Goal: Task Accomplishment & Management: Complete application form

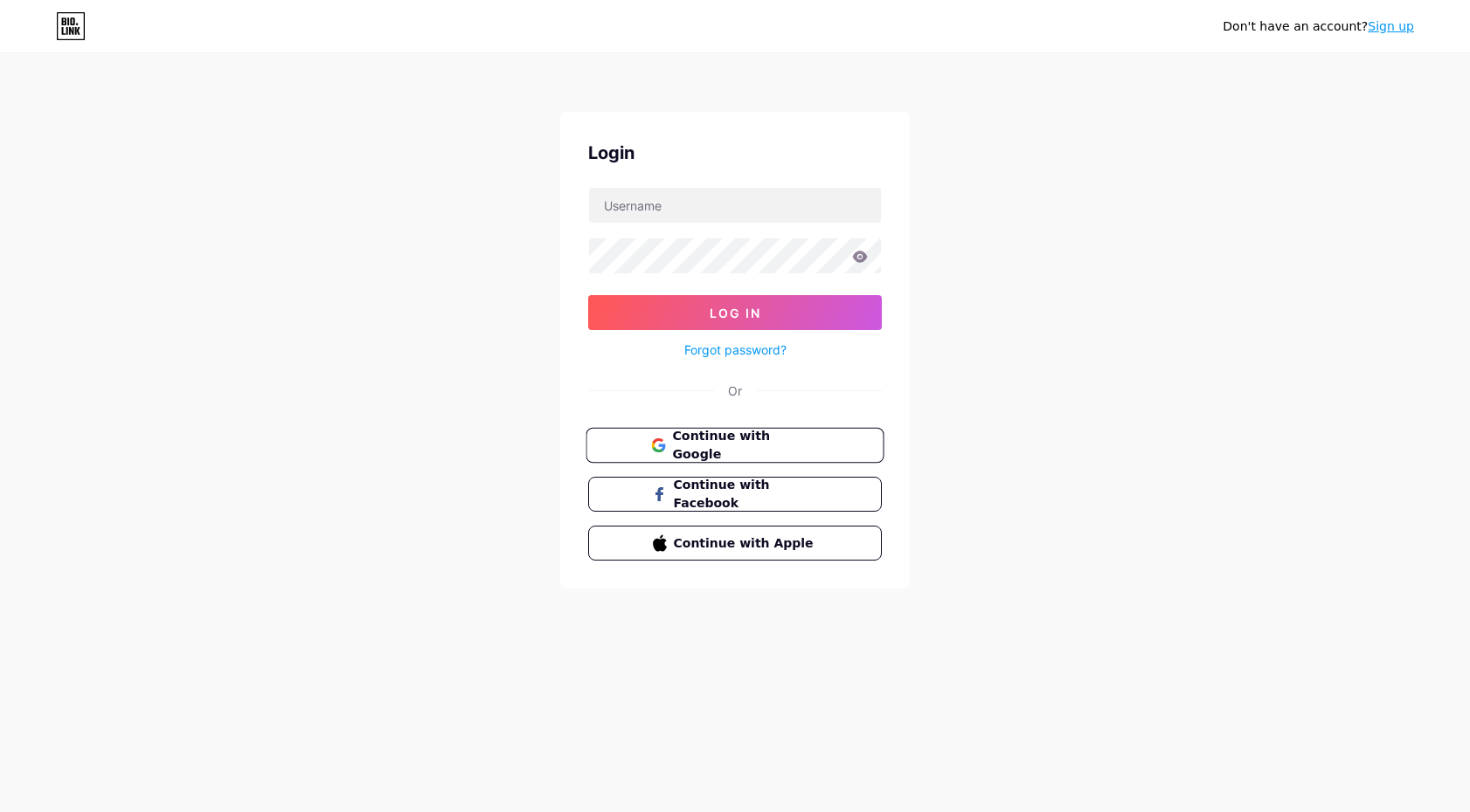
click at [858, 442] on button "Continue with Google" at bounding box center [734, 446] width 298 height 35
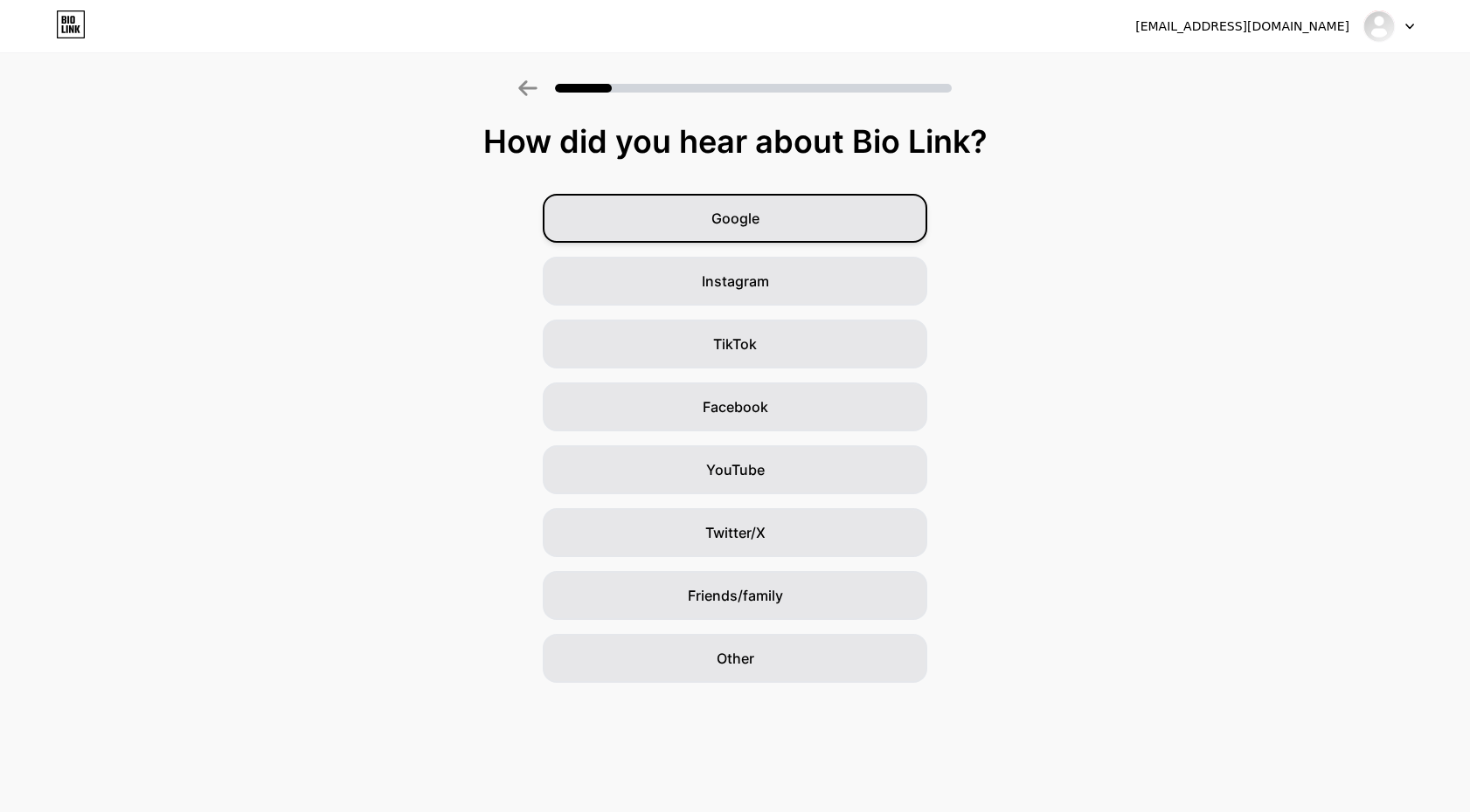
click at [758, 210] on span "Google" at bounding box center [736, 218] width 49 height 21
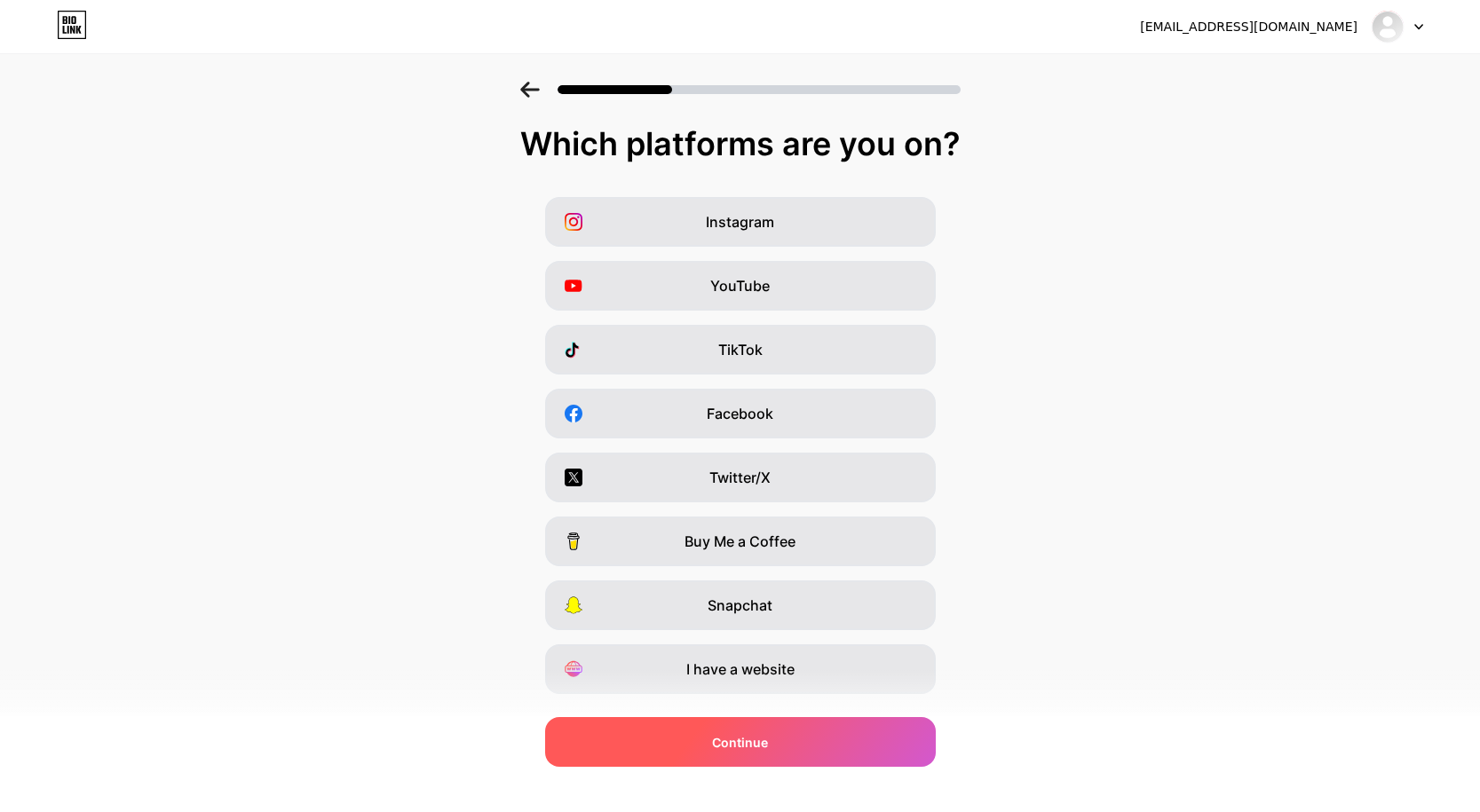
click at [904, 752] on div "Continue" at bounding box center [740, 742] width 390 height 49
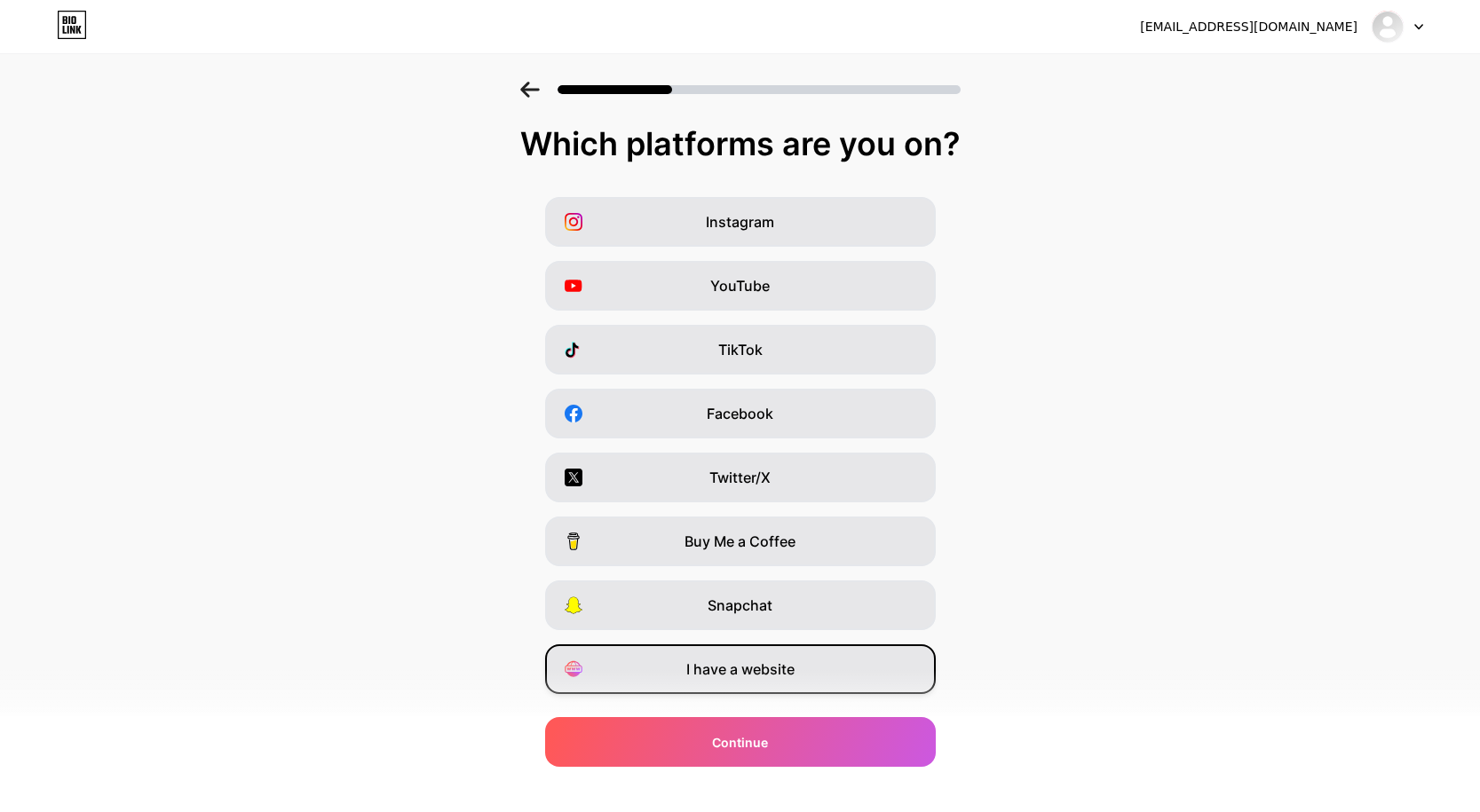
click at [837, 668] on div "I have a website" at bounding box center [740, 669] width 390 height 49
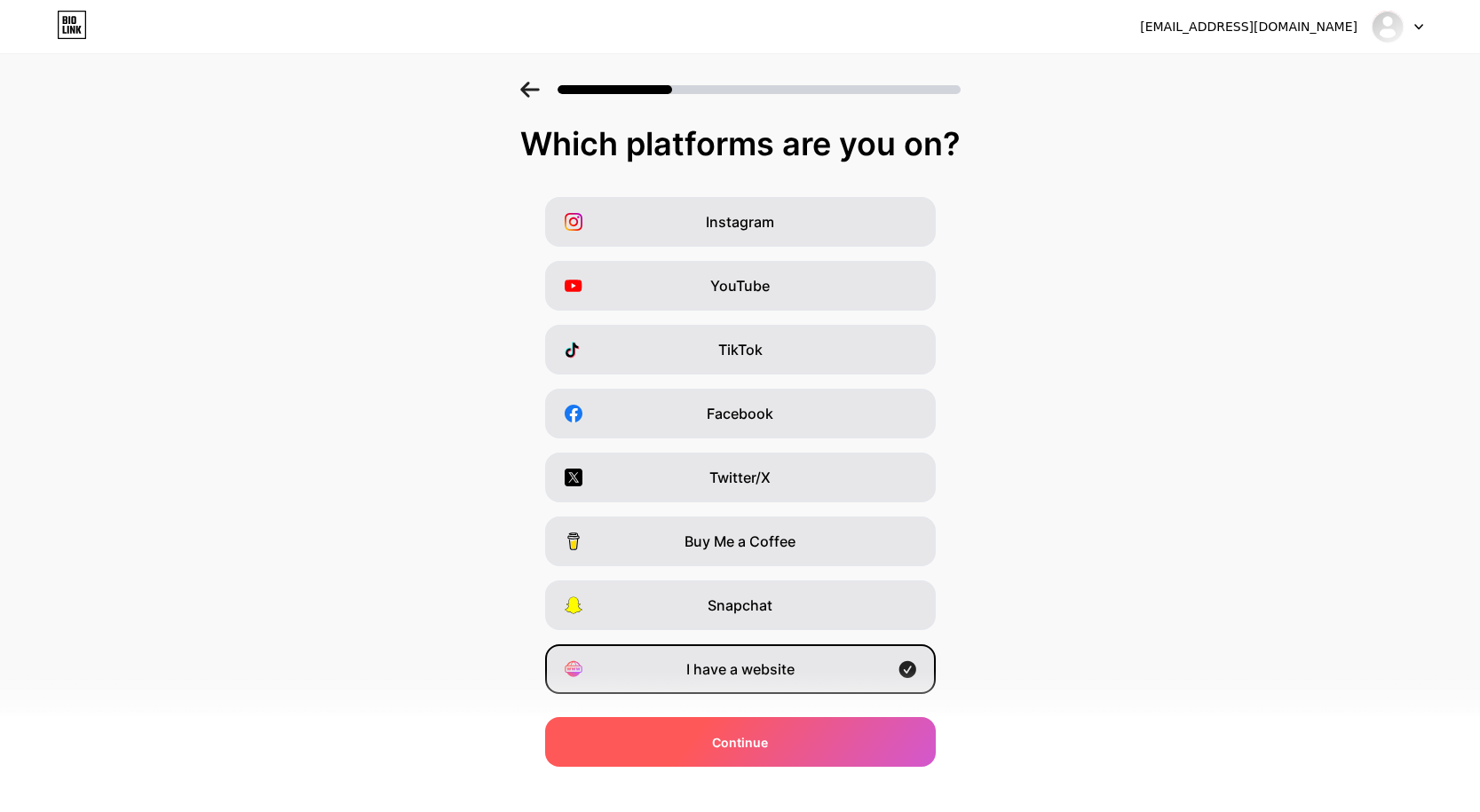
click at [882, 735] on div "Continue" at bounding box center [740, 742] width 390 height 49
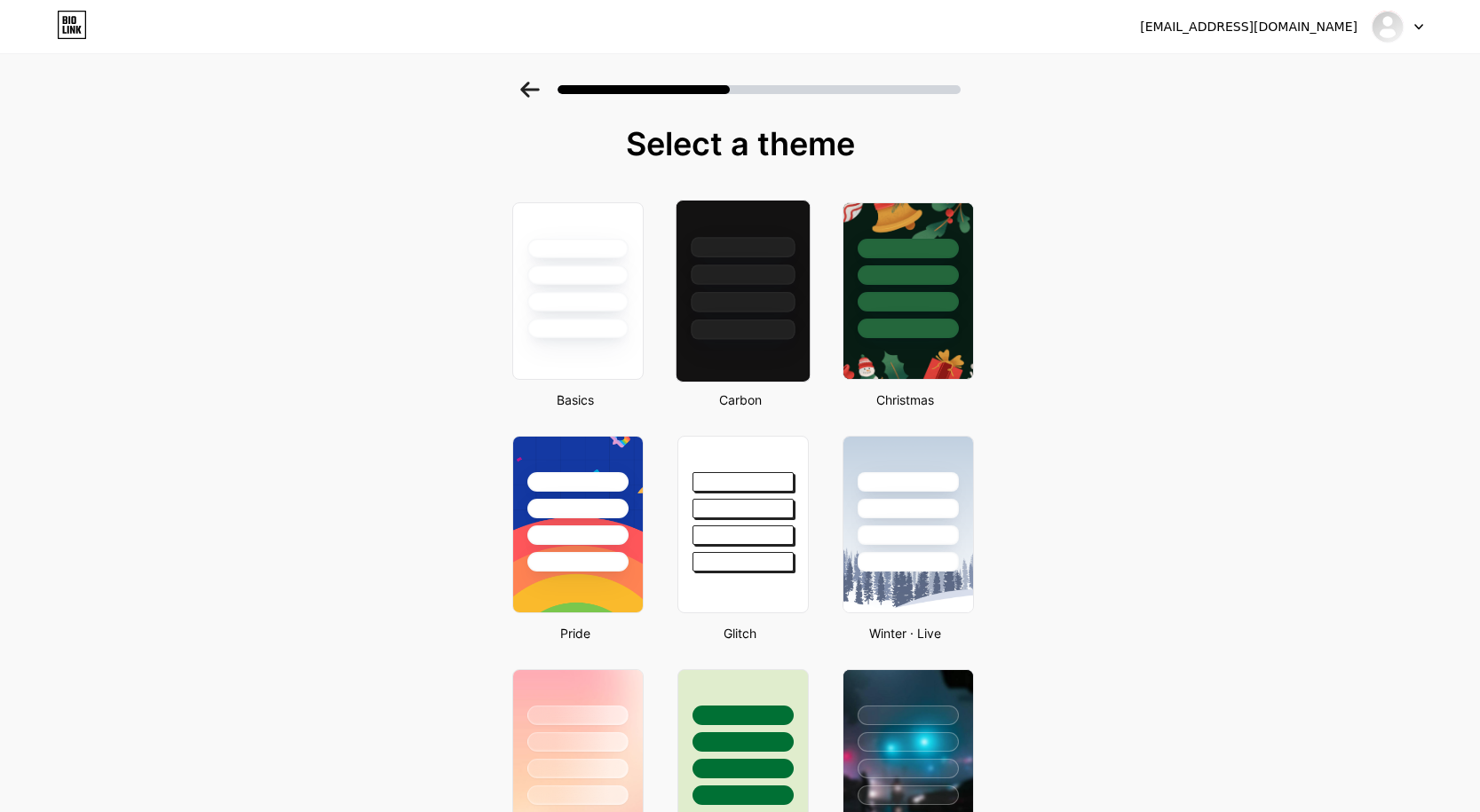
click at [791, 307] on div at bounding box center [743, 302] width 104 height 21
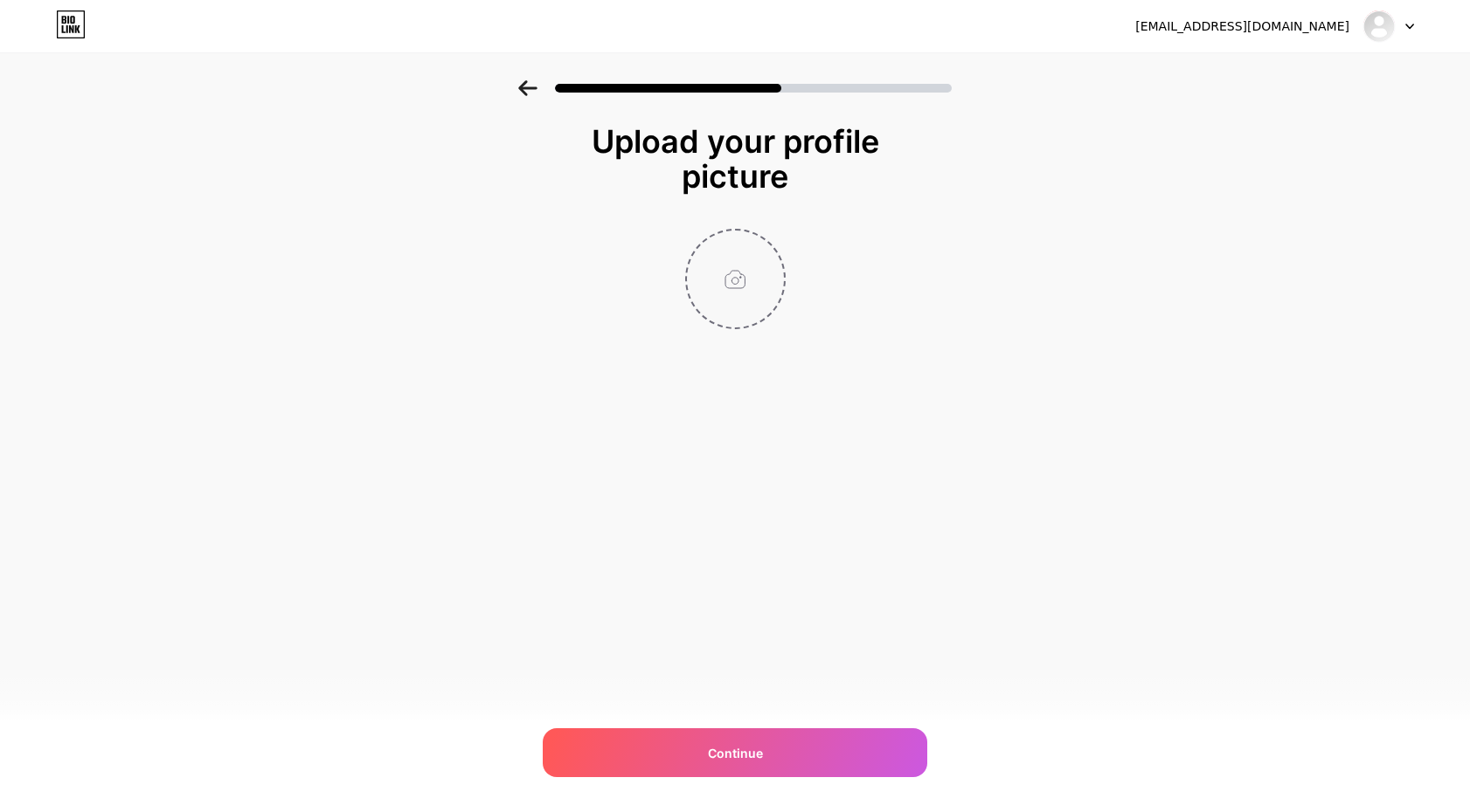
click at [755, 308] on input "file" at bounding box center [735, 279] width 97 height 97
type input "C:\fakepath\500logomatador.jpg"
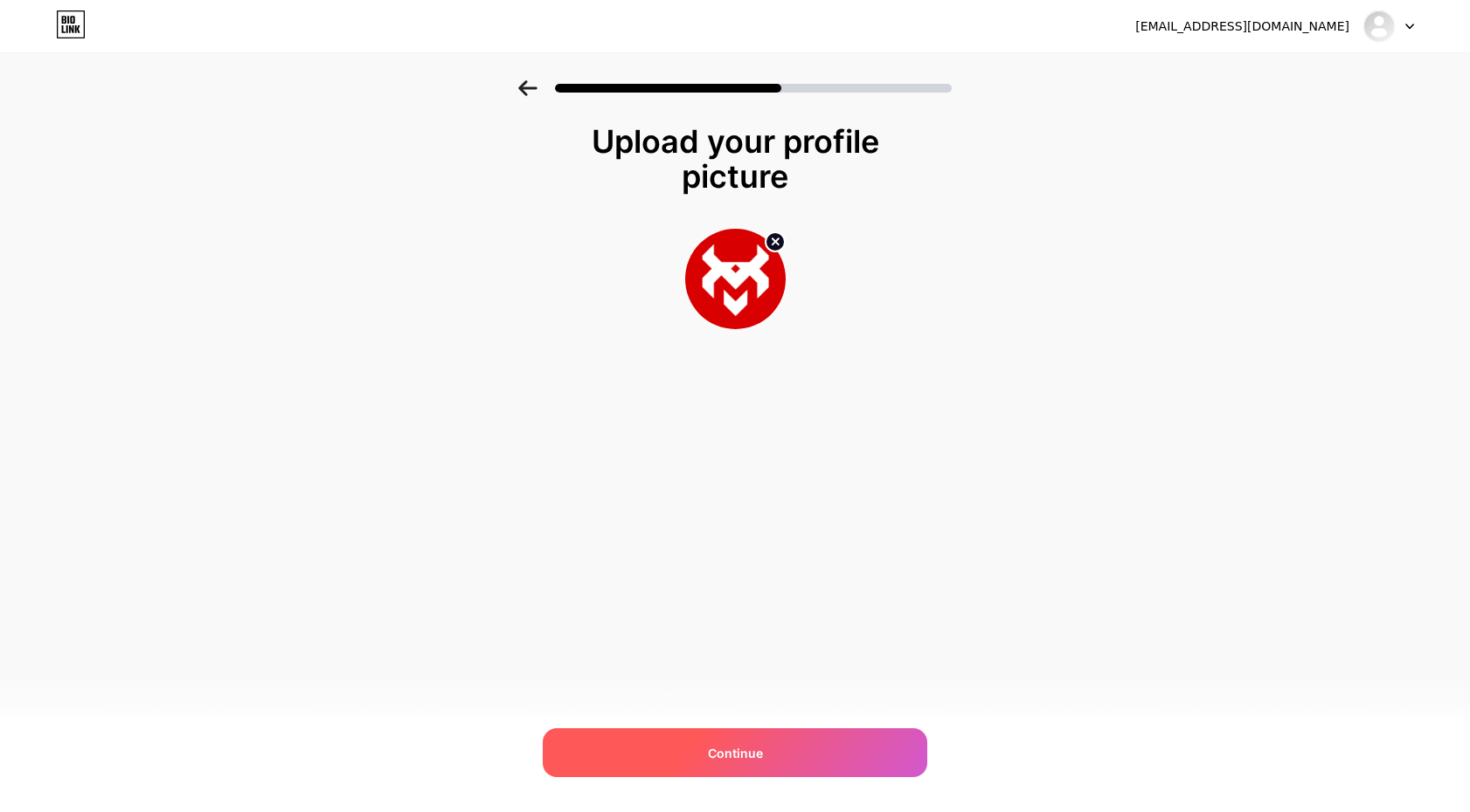
click at [875, 743] on div "Continue" at bounding box center [735, 752] width 384 height 48
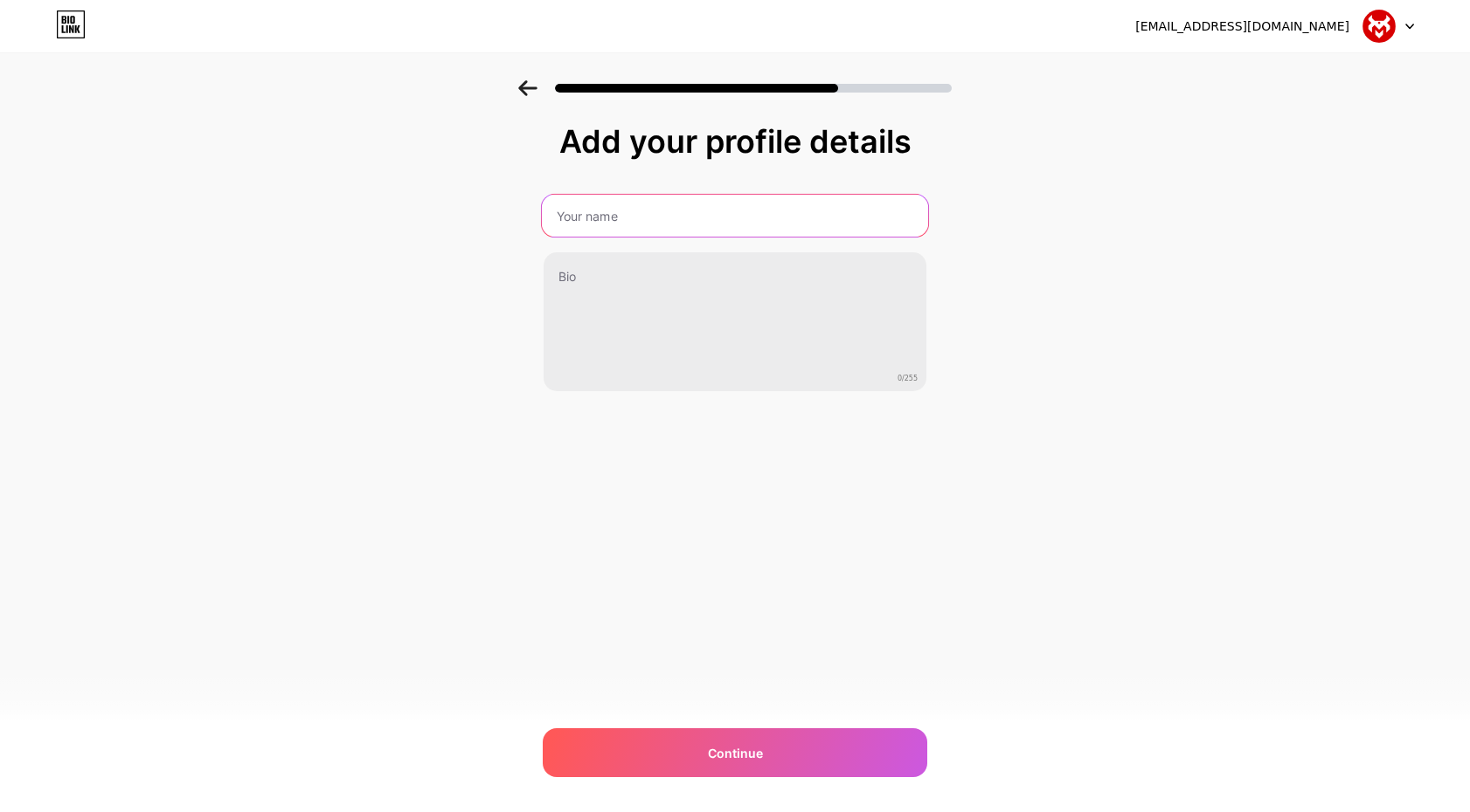
click at [696, 226] on input "text" at bounding box center [735, 215] width 386 height 42
type input "MATADOR168"
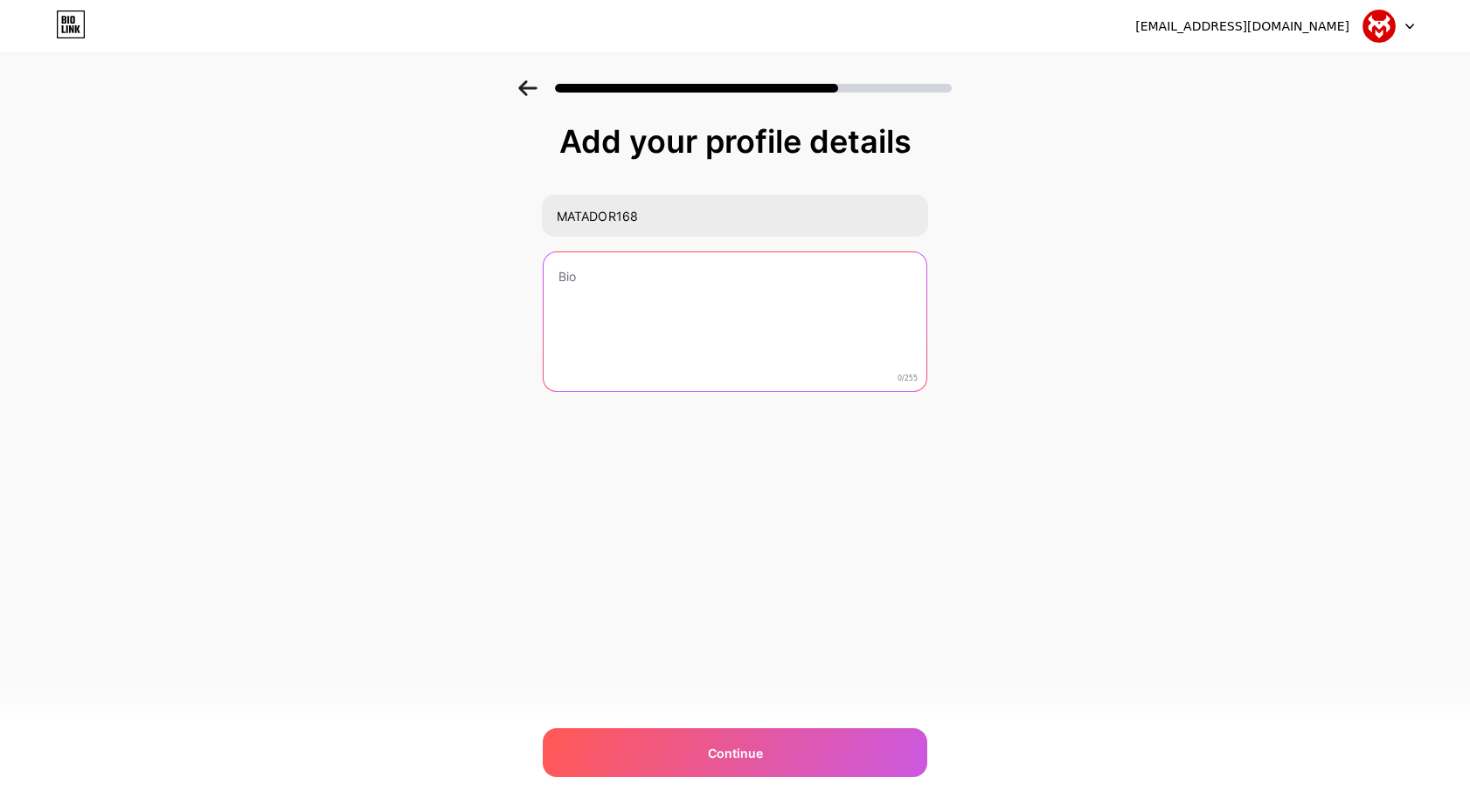
click at [687, 339] on textarea at bounding box center [735, 323] width 382 height 141
click at [653, 278] on textarea "More than just an online games" at bounding box center [735, 323] width 386 height 143
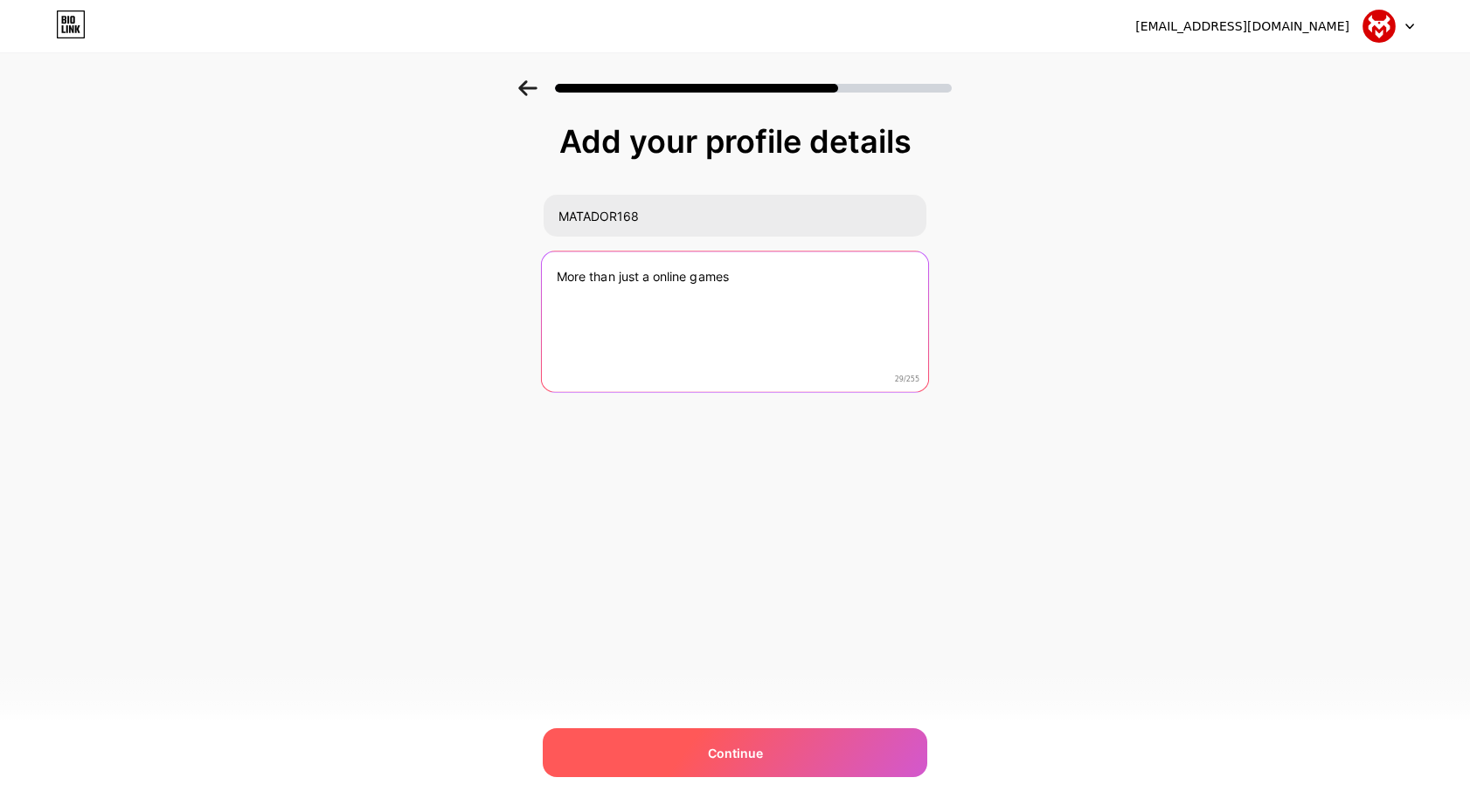
type textarea "More than just a online games"
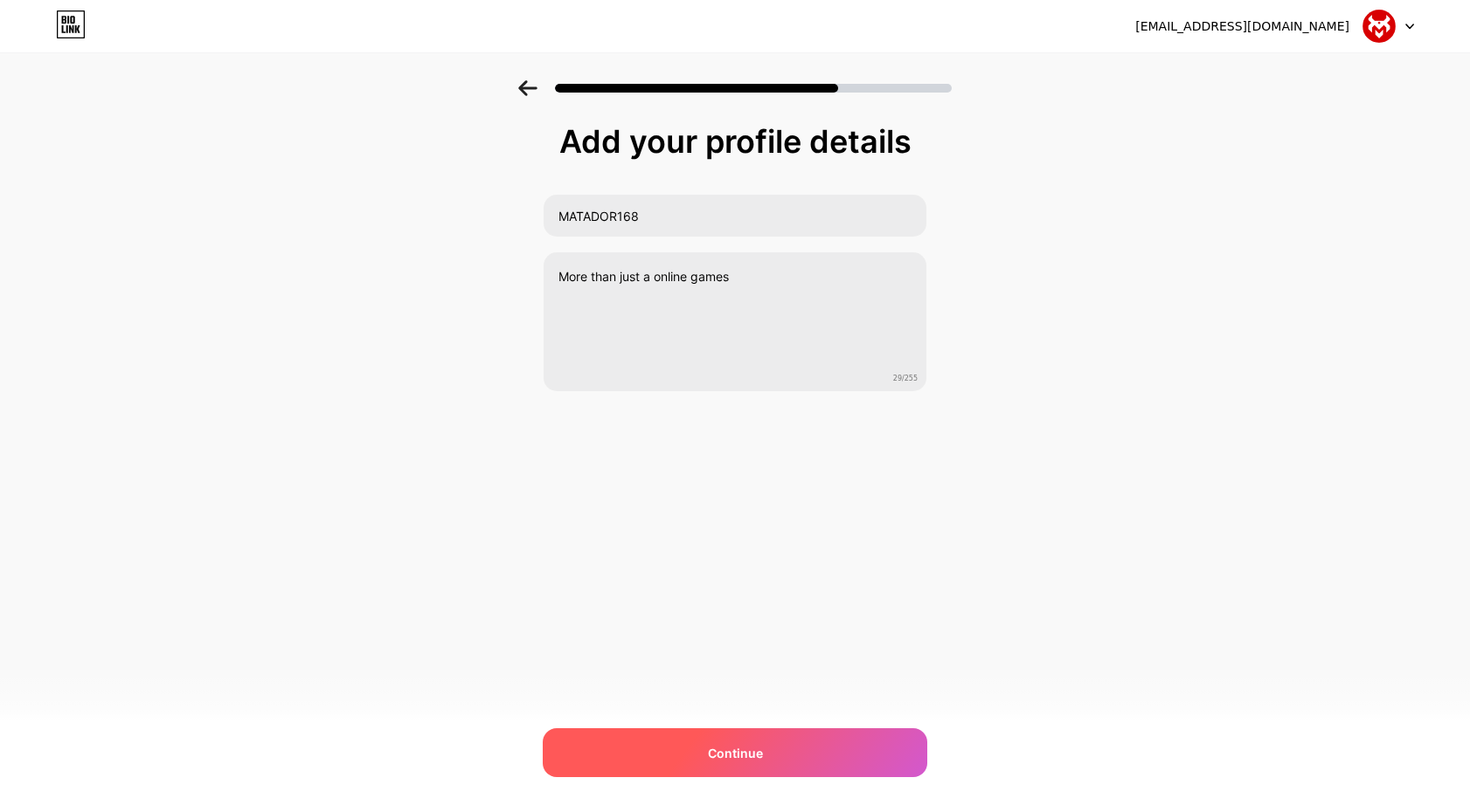
drag, startPoint x: 890, startPoint y: 749, endPoint x: 888, endPoint y: 740, distance: 9.2
click at [890, 748] on div "Continue" at bounding box center [735, 752] width 384 height 48
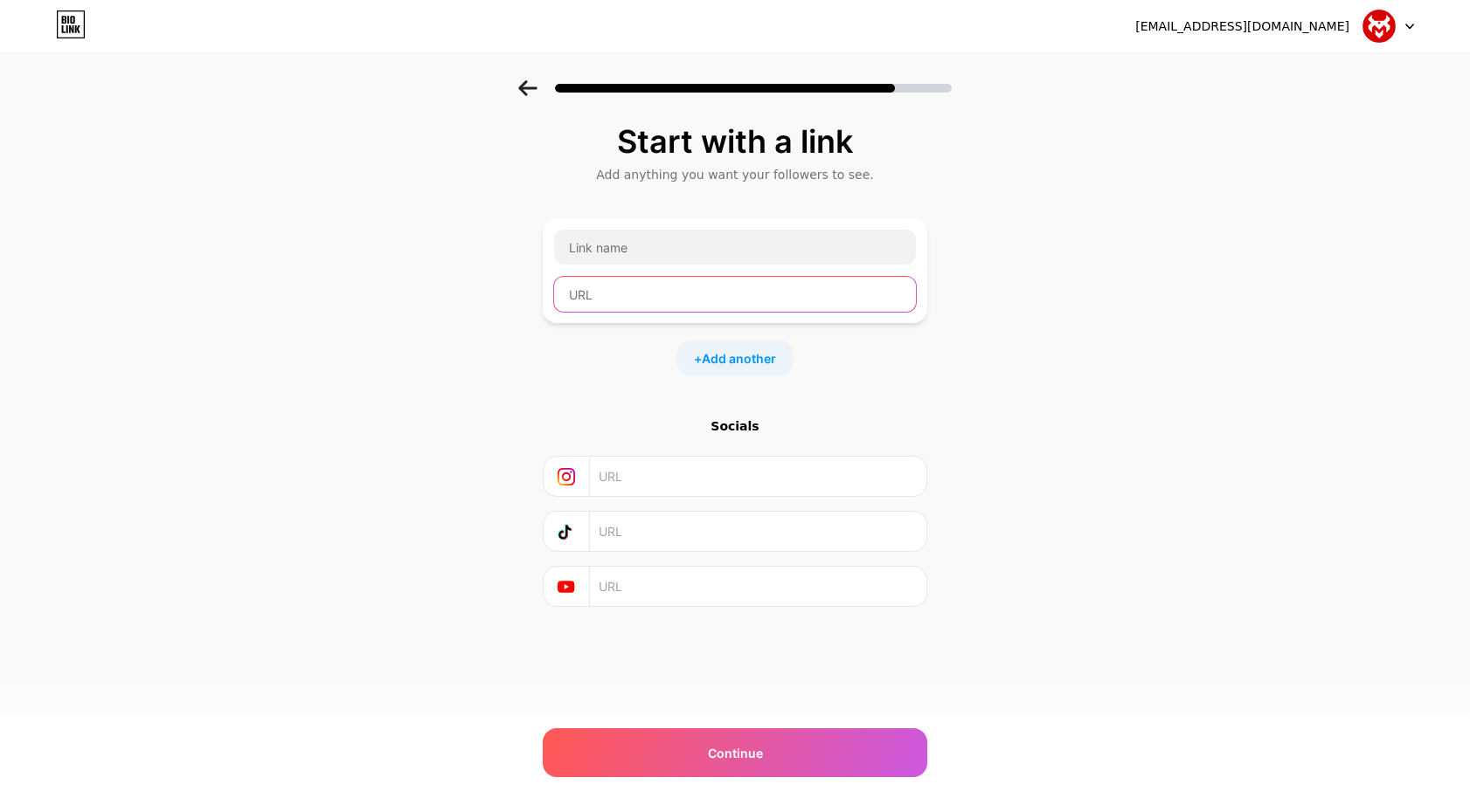
click at [661, 283] on input "text" at bounding box center [735, 294] width 362 height 34
paste input "https://www.google.co.id/search?q=matador168"
type input "https://www.google.co.id/search?q=matador168"
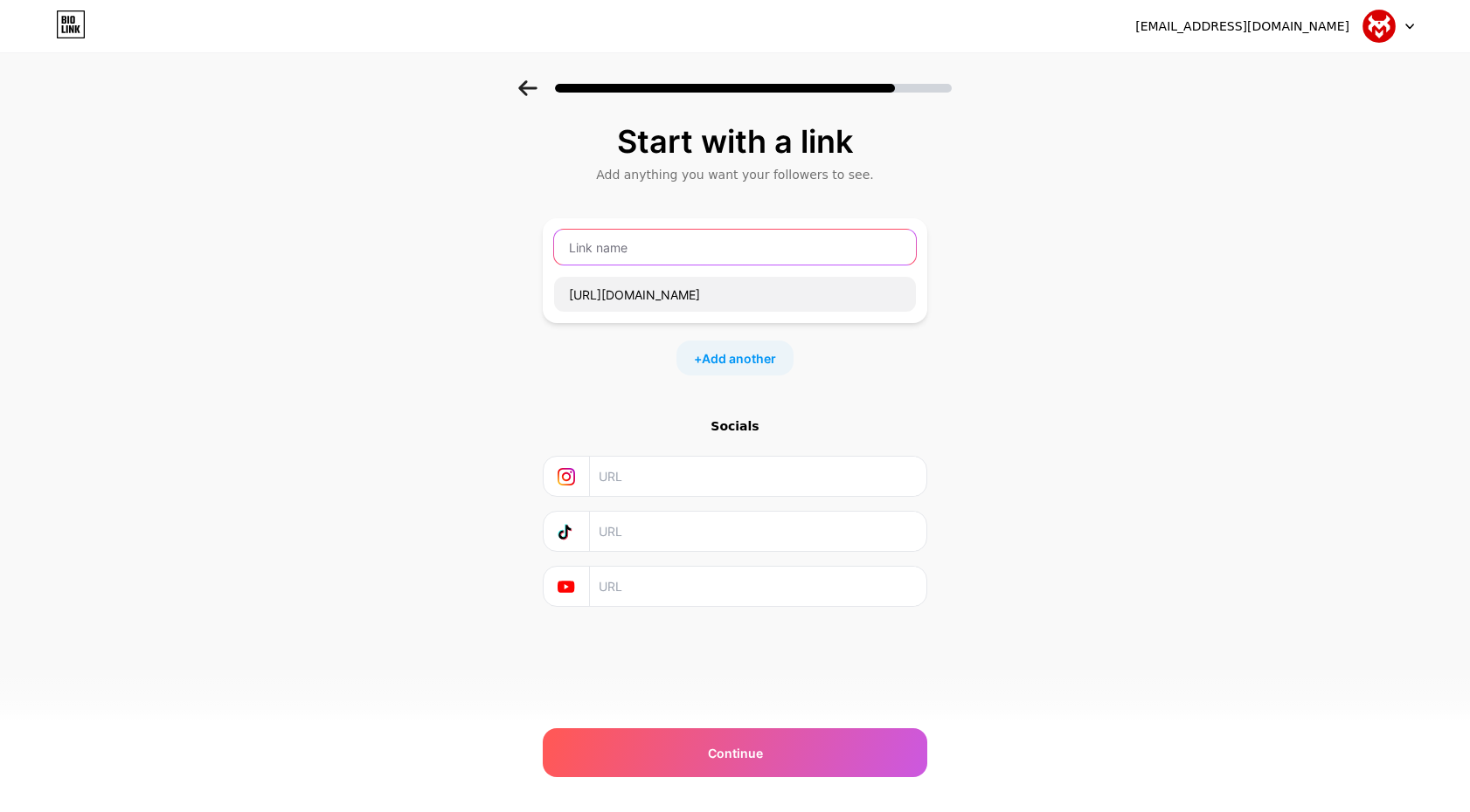
click at [658, 255] on input "text" at bounding box center [735, 246] width 362 height 34
type input "s"
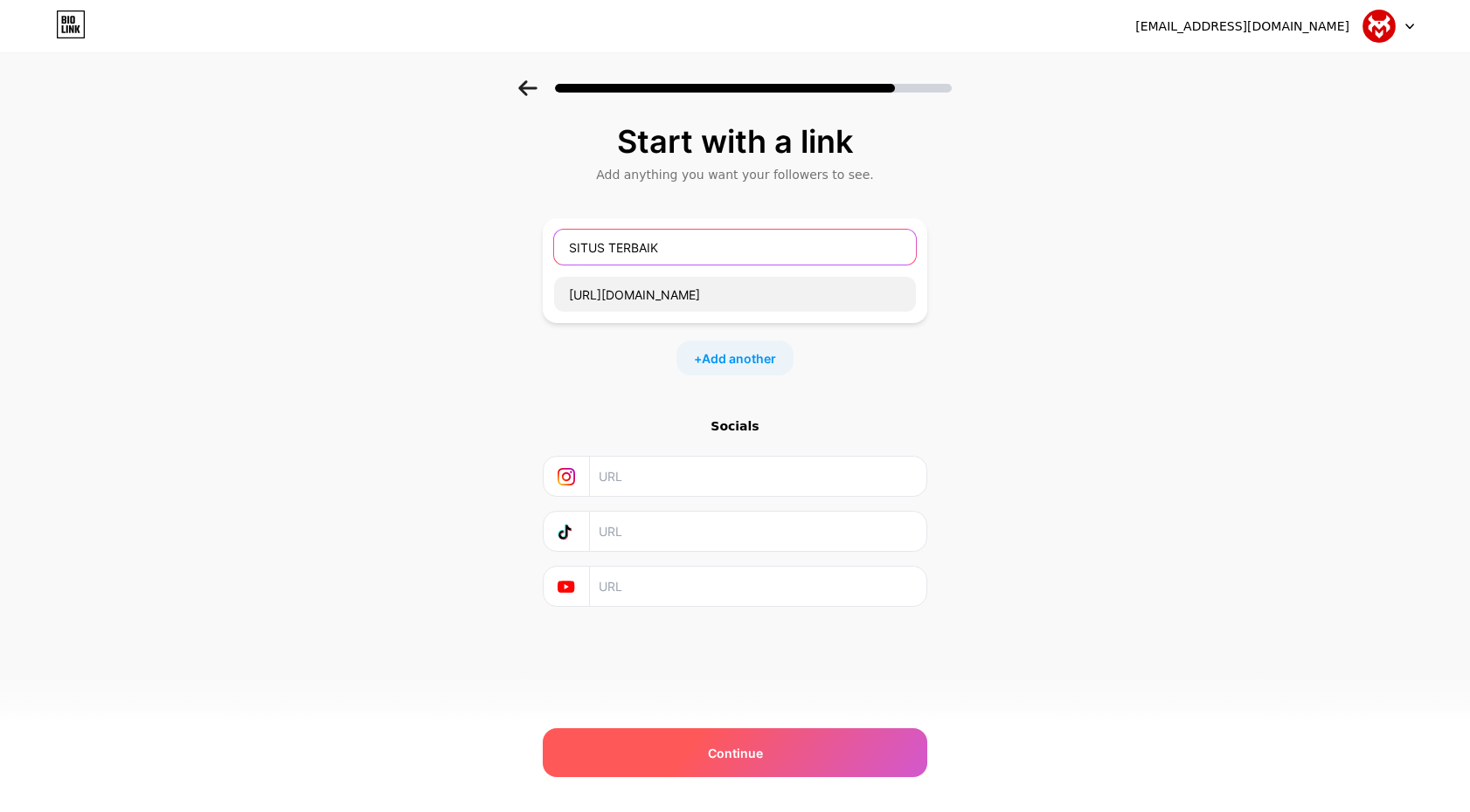
type input "SITUS TERBAIK"
click at [832, 742] on div "Continue" at bounding box center [735, 752] width 384 height 48
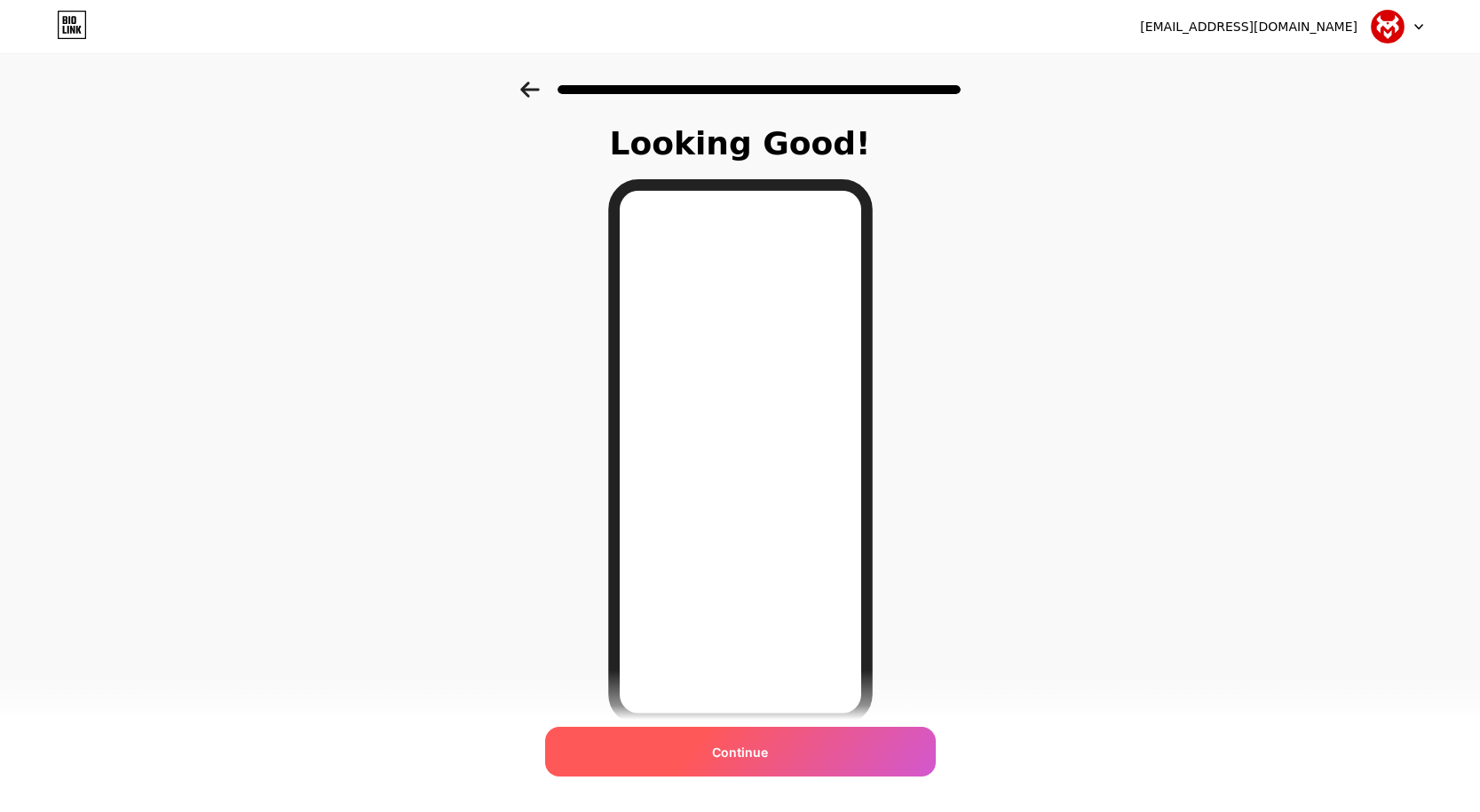
click at [859, 767] on div "Continue" at bounding box center [740, 751] width 390 height 49
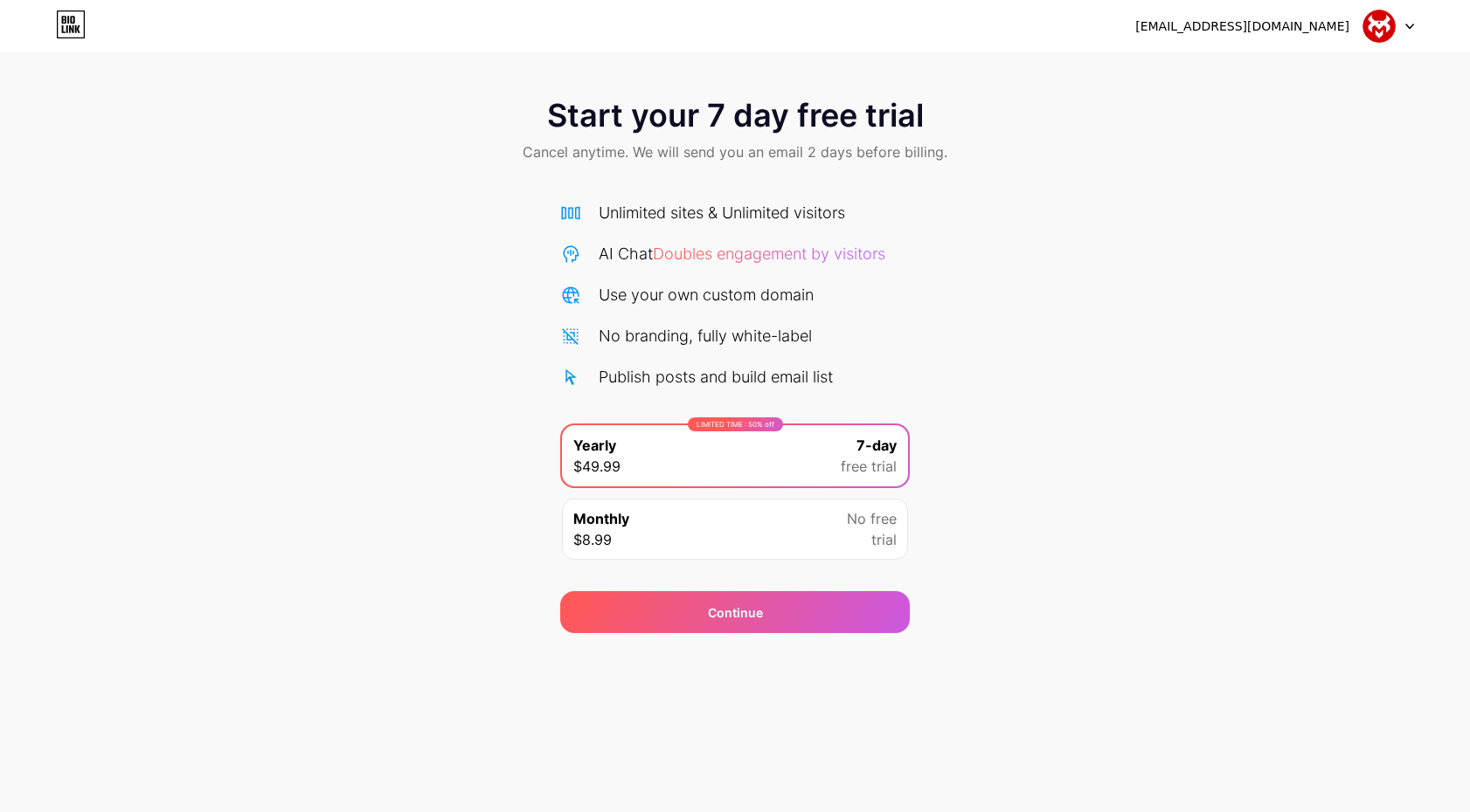
click at [839, 547] on div "Monthly $8.99 No free trial" at bounding box center [734, 530] width 346 height 62
